Goal: Transaction & Acquisition: Book appointment/travel/reservation

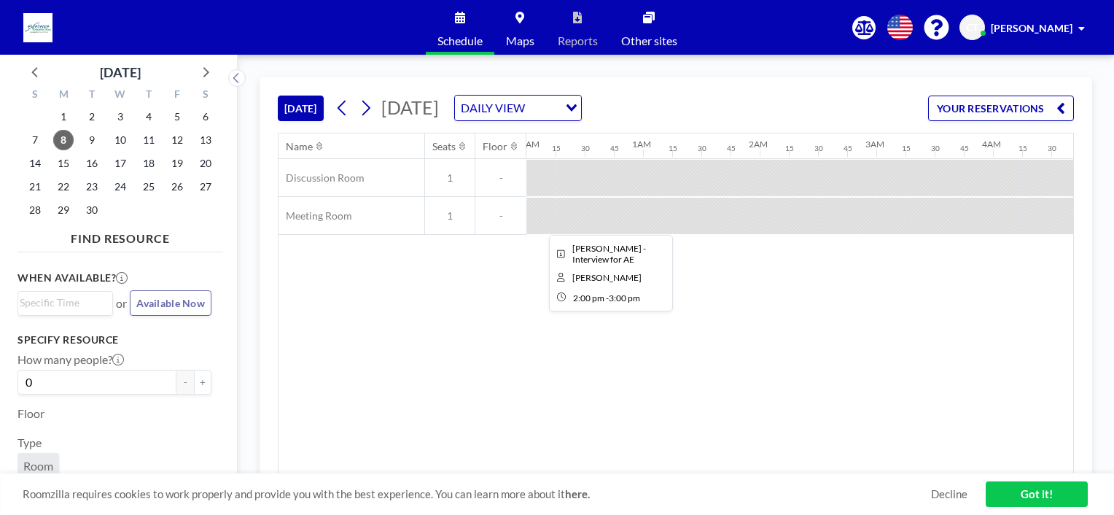
scroll to position [0, 1633]
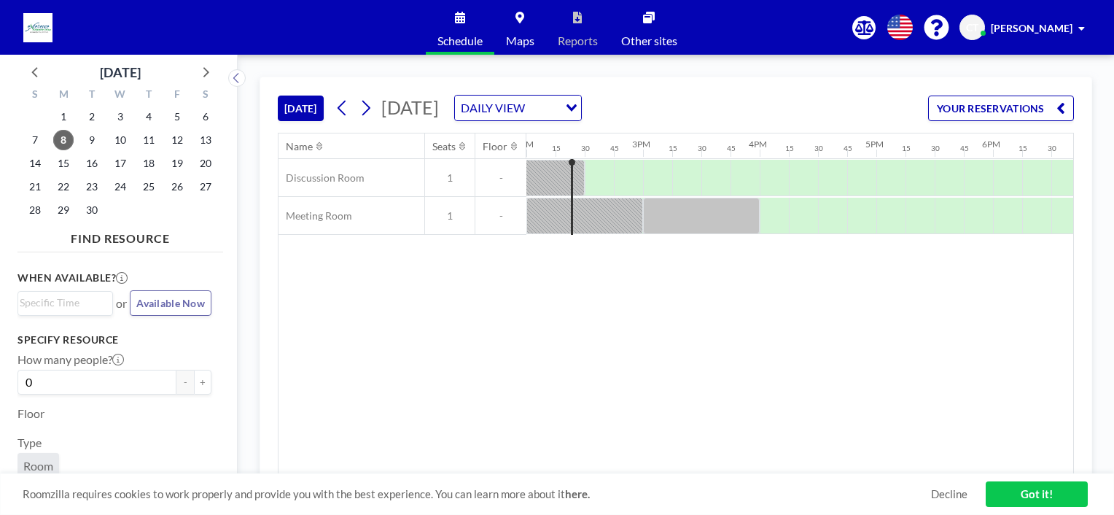
click at [816, 322] on div "Name Seats Floor 12AM 15 30 45 1AM 15 30 45 2AM 15 30 45 3AM 15 30 45 4AM 15 30…" at bounding box center [675, 303] width 795 height 340
click at [895, 319] on div "Name Seats Floor 12AM 15 30 45 1AM 15 30 45 2AM 15 30 45 3AM 15 30 45 4AM 15 30…" at bounding box center [675, 303] width 795 height 340
click at [832, 318] on div "Name Seats Floor 12AM 15 30 45 1AM 15 30 45 2AM 15 30 45 3AM 15 30 45 4AM 15 30…" at bounding box center [675, 303] width 795 height 340
click at [795, 286] on div "Name Seats Floor 12AM 15 30 45 1AM 15 30 45 2AM 15 30 45 3AM 15 30 45 4AM 15 30…" at bounding box center [675, 303] width 795 height 340
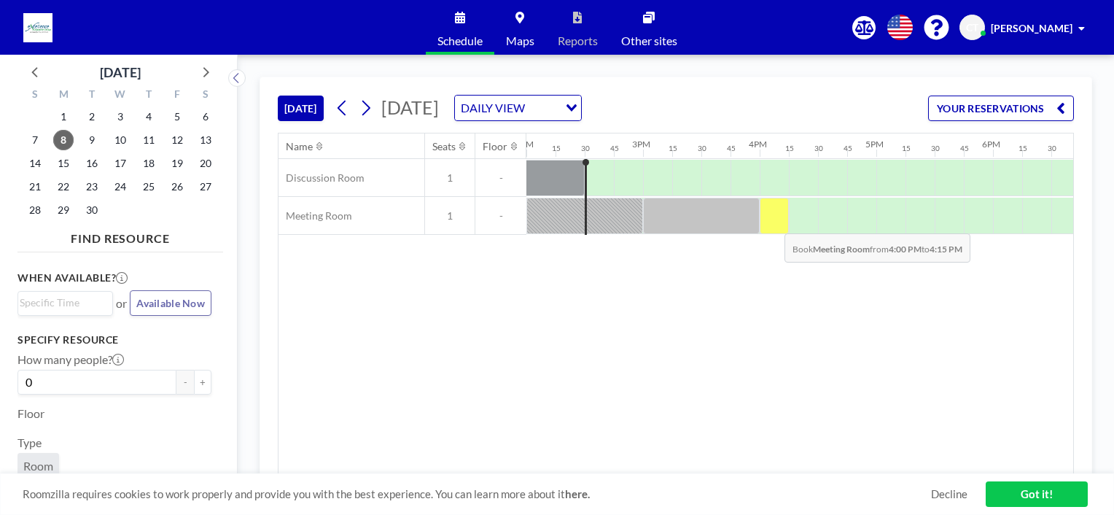
click at [773, 222] on div at bounding box center [774, 216] width 29 height 36
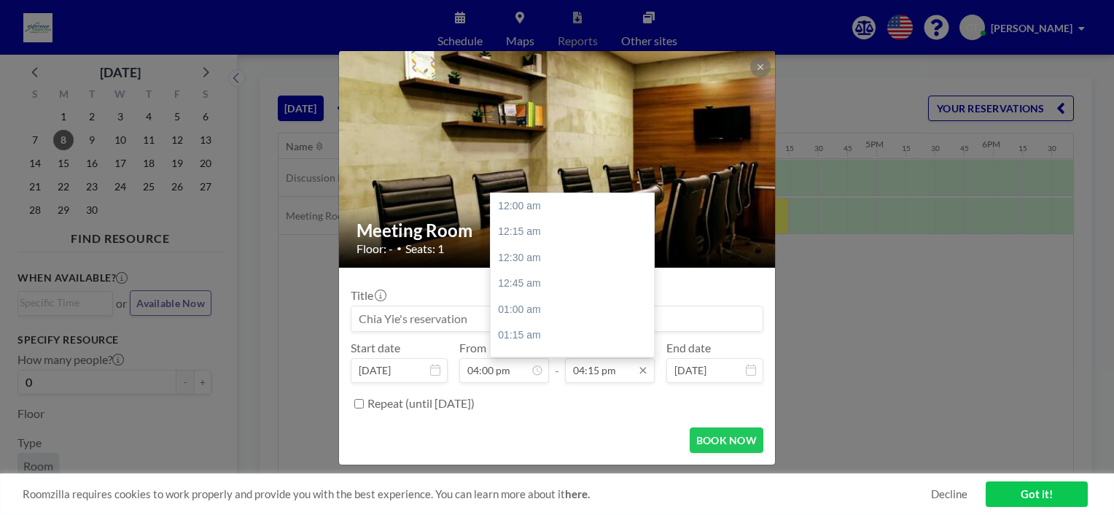
scroll to position [1687, 0]
click at [532, 307] on div "05:15 pm" at bounding box center [576, 309] width 171 height 26
click at [541, 279] on div "06:00 pm" at bounding box center [576, 283] width 171 height 26
type input "06:00 pm"
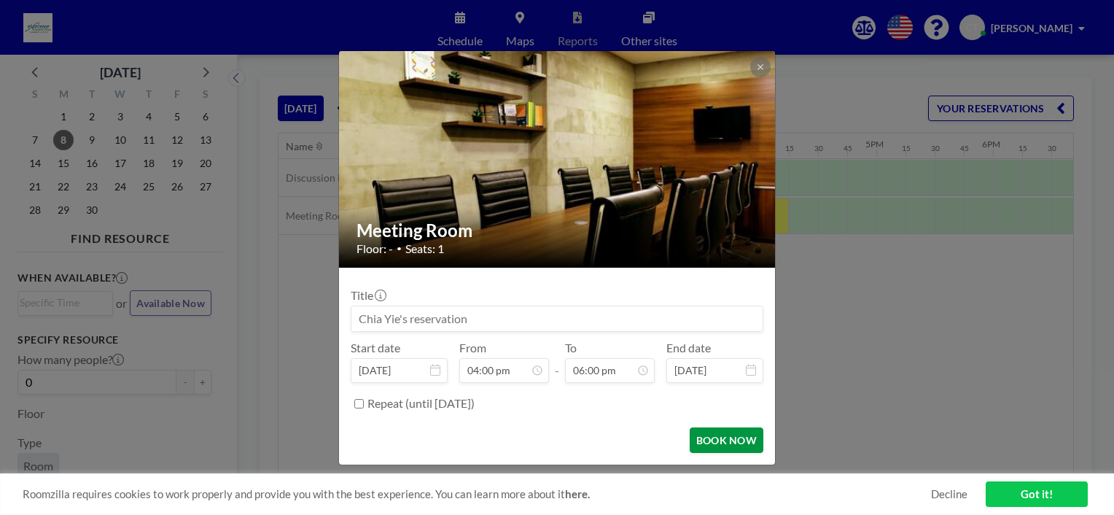
scroll to position [1868, 0]
click at [720, 442] on button "BOOK NOW" at bounding box center [727, 440] width 74 height 26
